Goal: Task Accomplishment & Management: Manage account settings

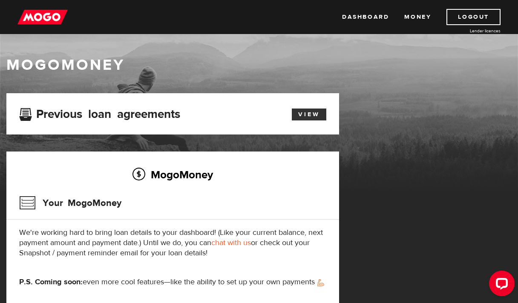
click at [305, 115] on link "View" at bounding box center [309, 115] width 34 height 12
click at [425, 19] on link "Money" at bounding box center [417, 17] width 27 height 16
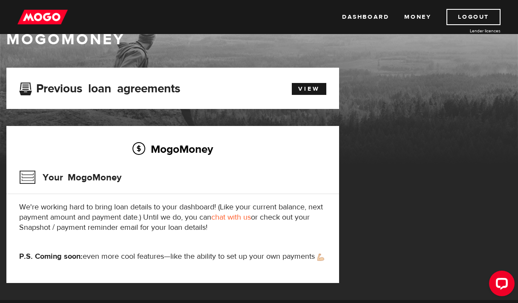
scroll to position [37, 0]
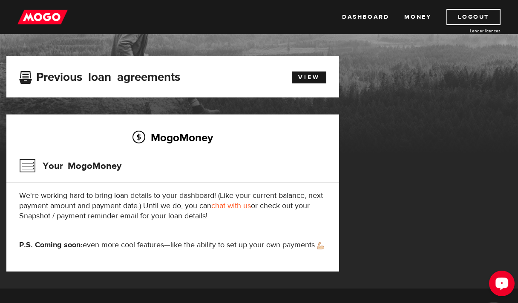
click at [503, 286] on div "Open LiveChat chat widget" at bounding box center [501, 283] width 14 height 14
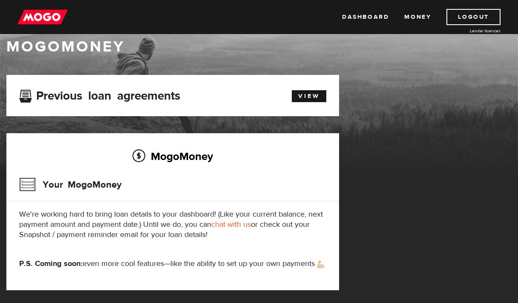
scroll to position [14, 0]
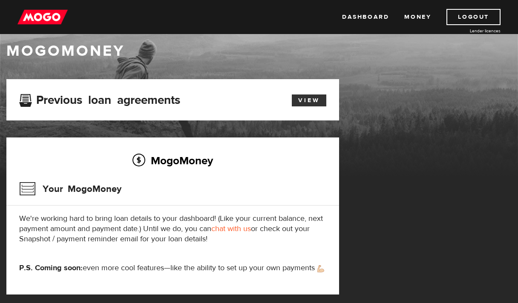
click at [304, 102] on link "View" at bounding box center [309, 101] width 34 height 12
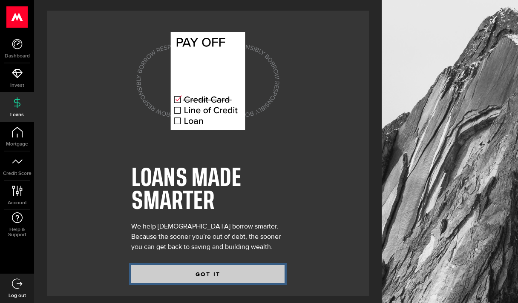
click at [197, 276] on button "GOT IT" at bounding box center [207, 274] width 153 height 18
